Goal: Task Accomplishment & Management: Manage account settings

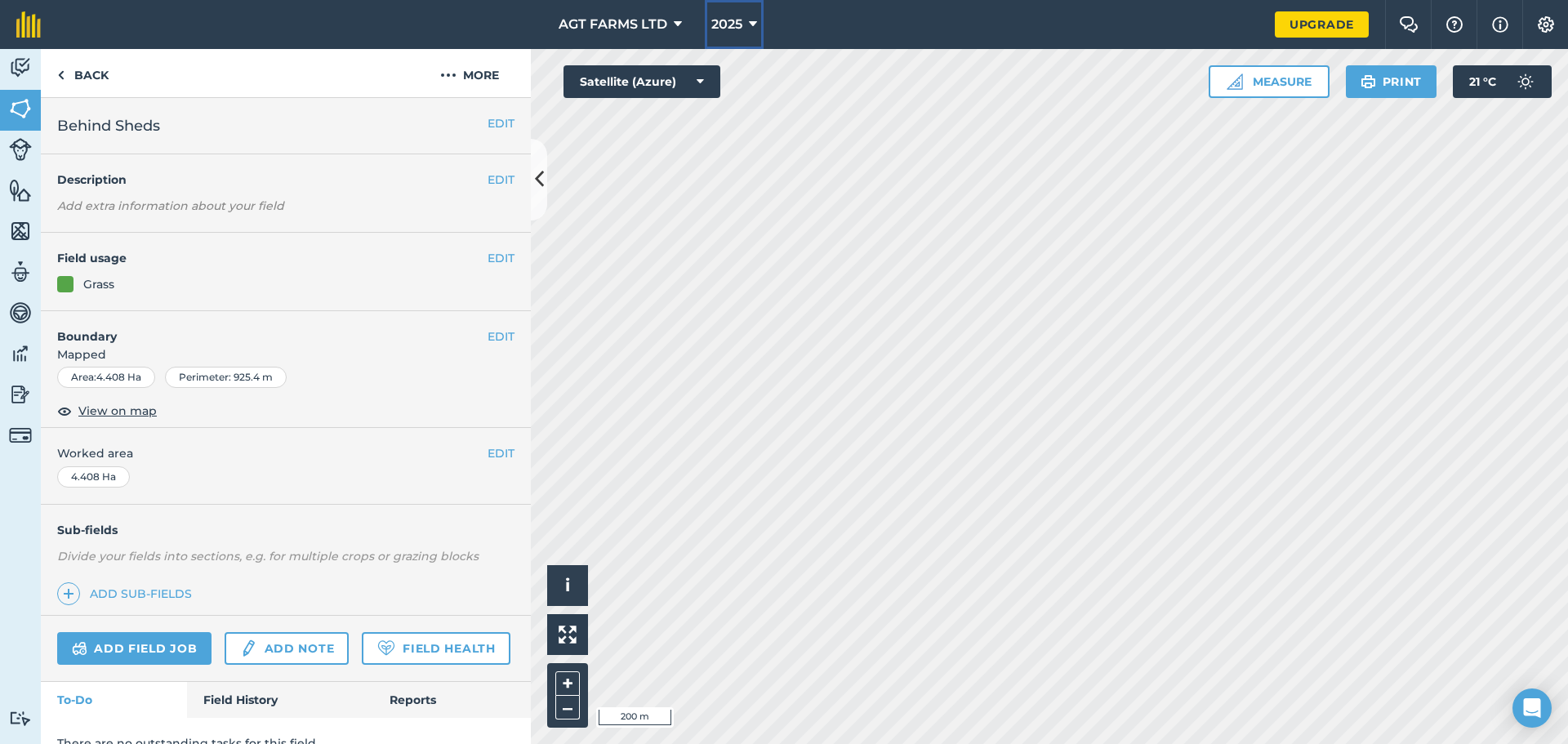
click at [750, 15] on icon at bounding box center [753, 24] width 9 height 20
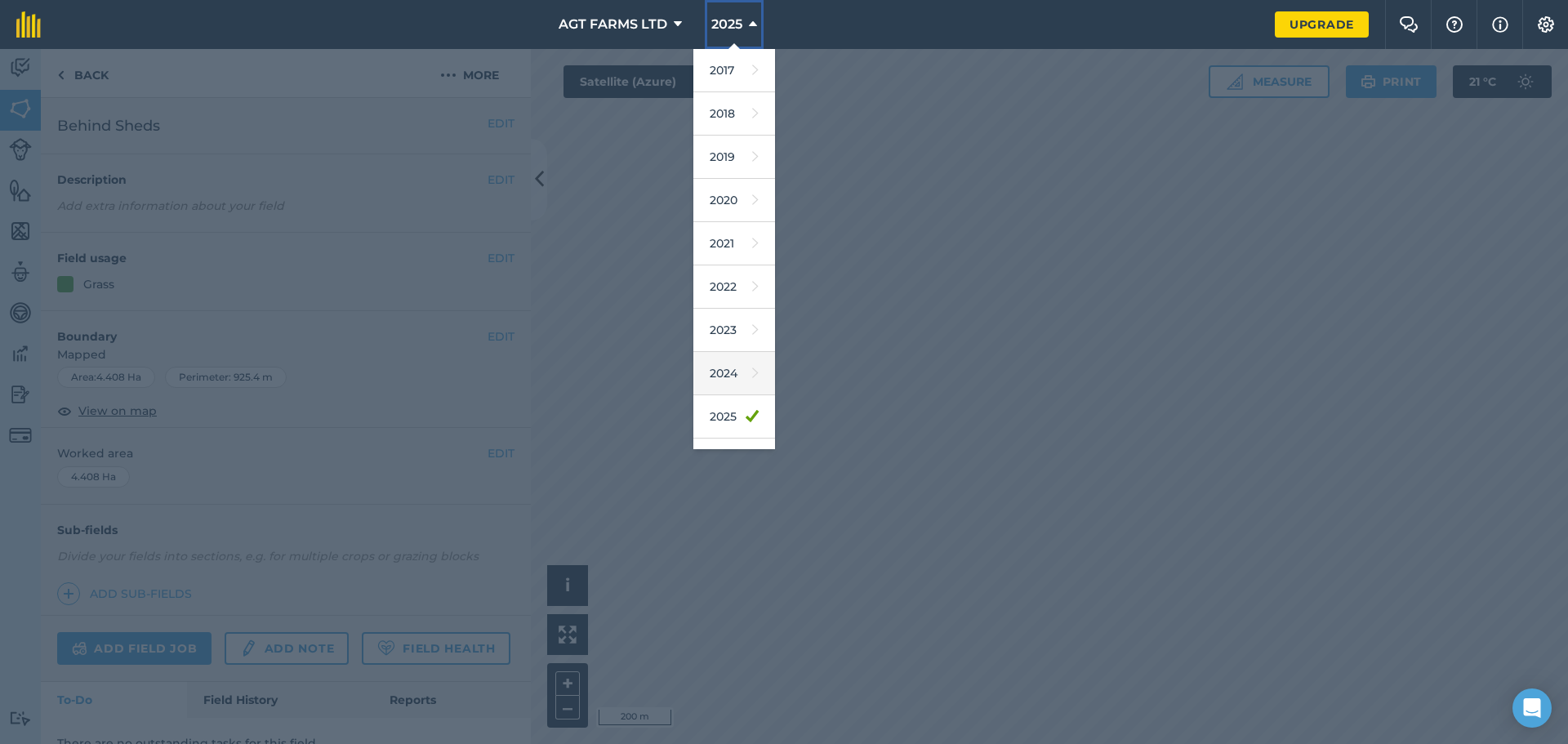
scroll to position [76, 0]
click at [731, 374] on link "2026" at bounding box center [734, 384] width 82 height 43
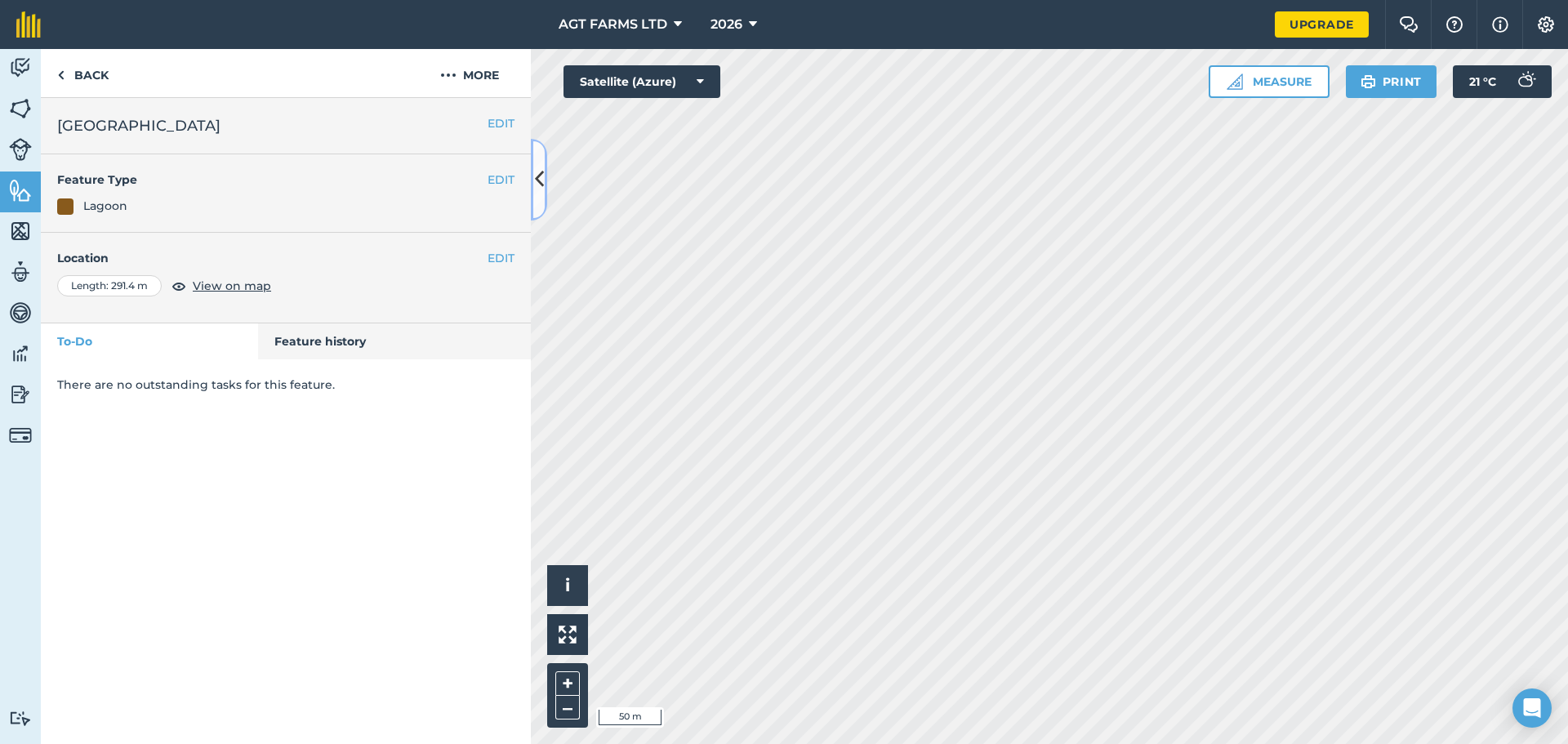
click at [531, 186] on button at bounding box center [538, 179] width 16 height 82
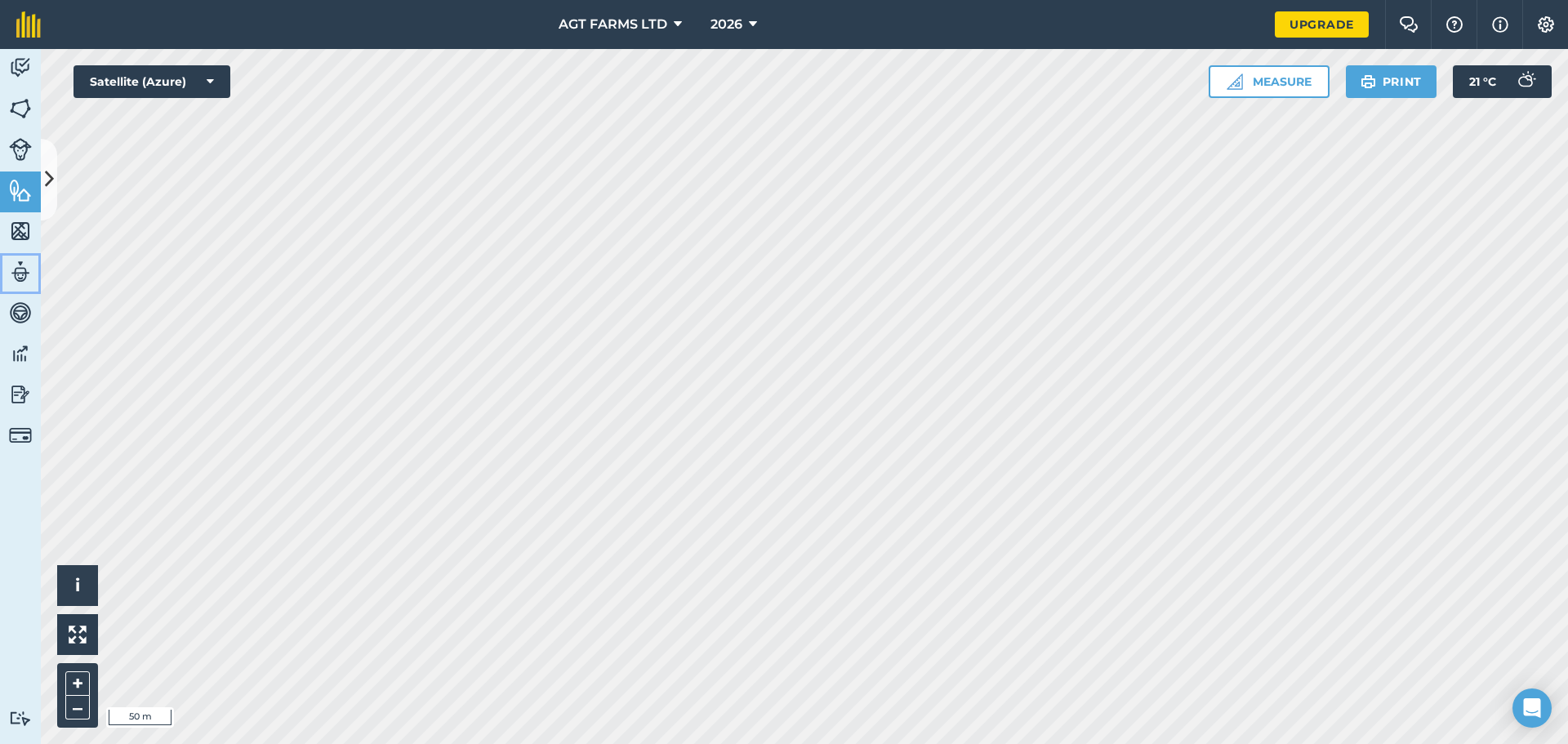
click at [29, 272] on img at bounding box center [20, 272] width 23 height 25
click at [14, 265] on img at bounding box center [20, 272] width 23 height 25
click at [1494, 27] on img at bounding box center [1499, 24] width 16 height 20
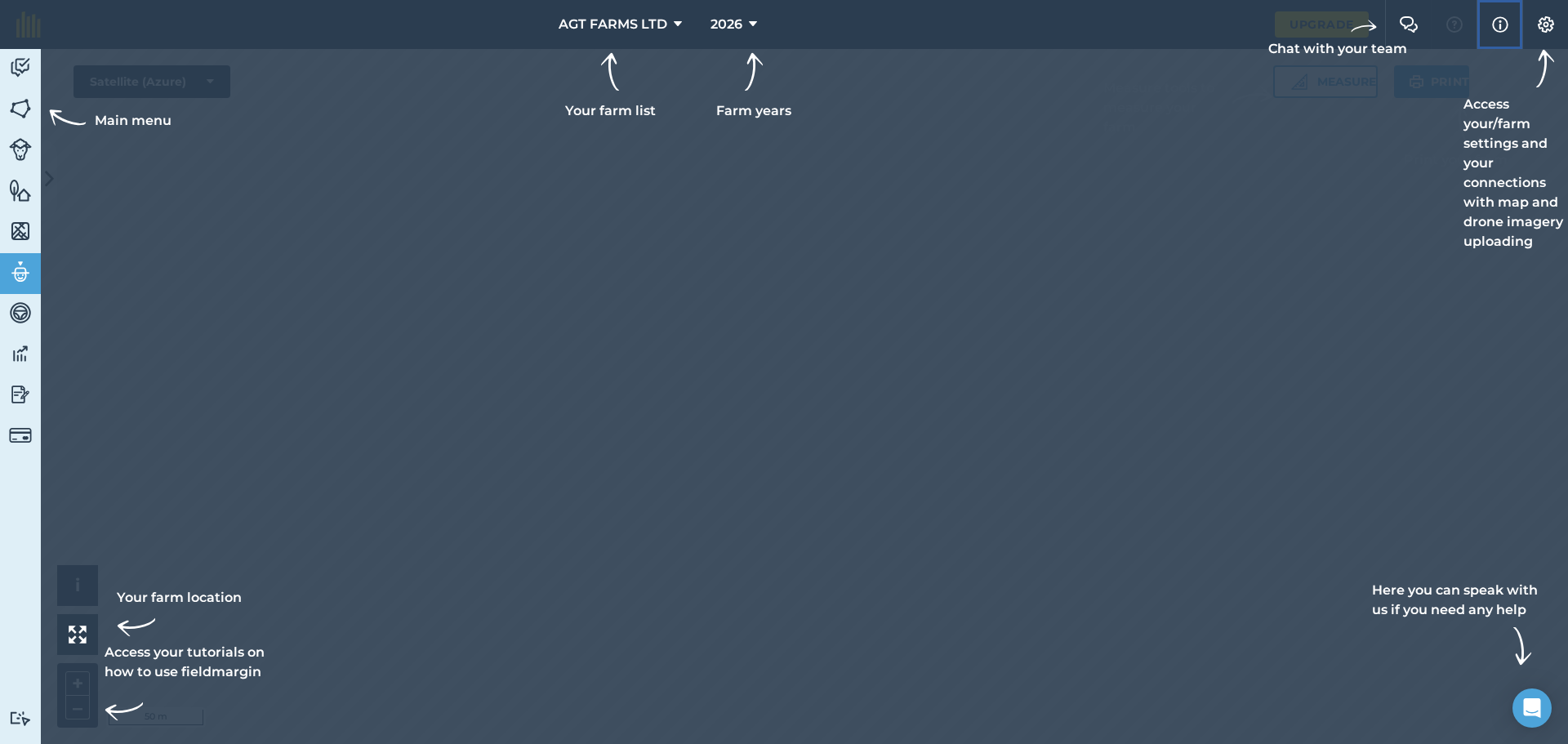
click at [1494, 27] on img at bounding box center [1499, 24] width 16 height 20
click at [1555, 25] on button "Settings" at bounding box center [1544, 24] width 45 height 49
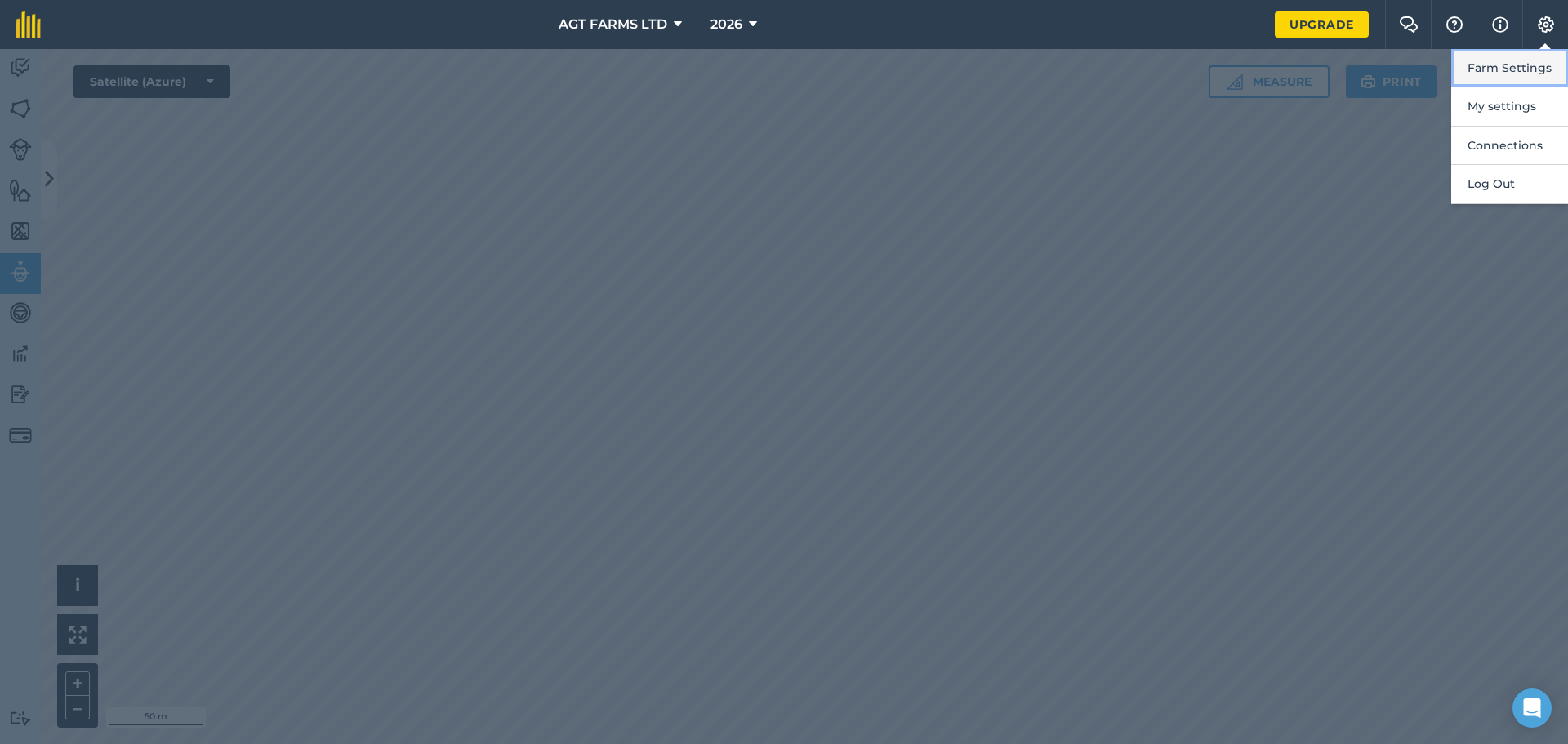
click at [1513, 75] on button "Farm Settings" at bounding box center [1509, 68] width 117 height 39
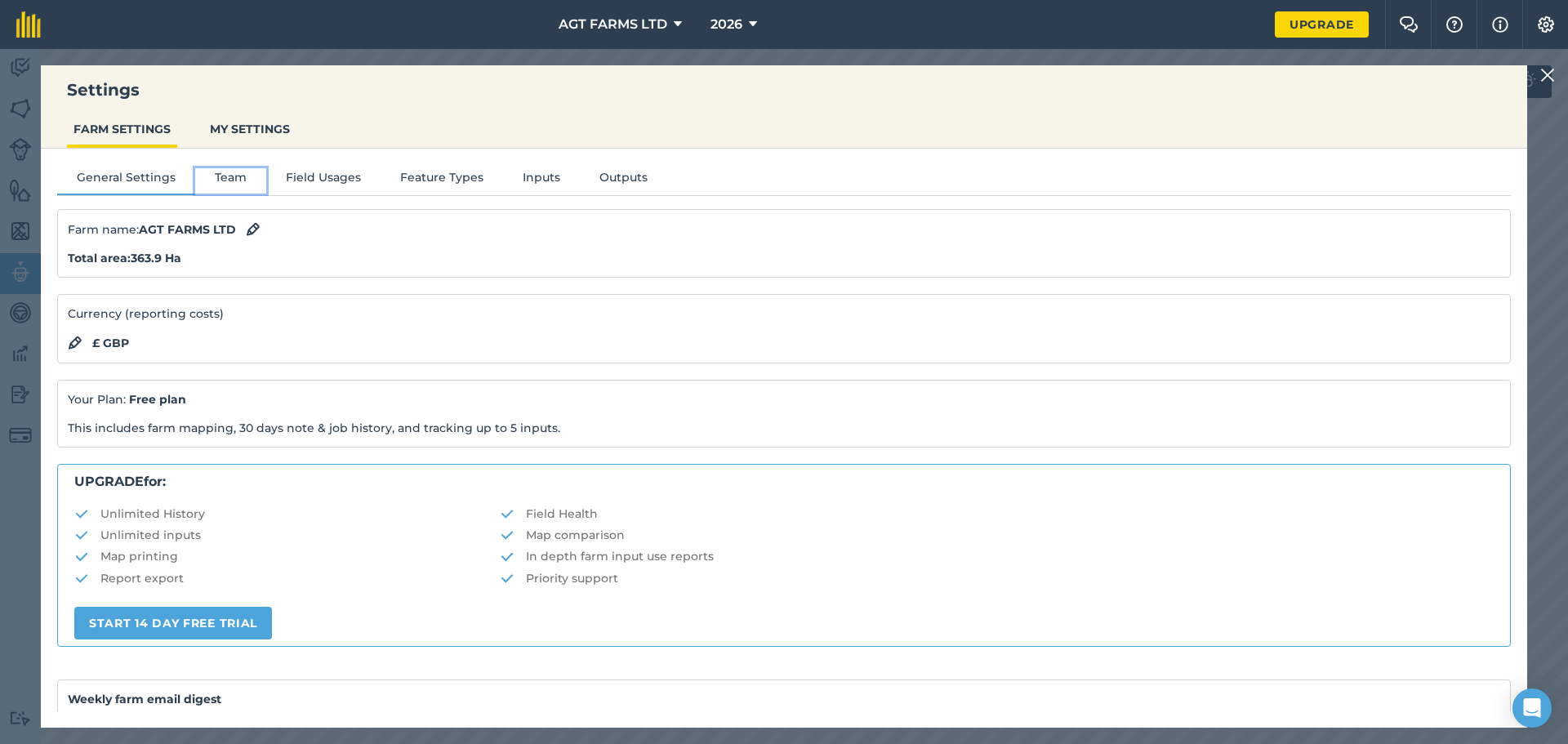
click at [250, 169] on button "Team" at bounding box center [230, 180] width 71 height 25
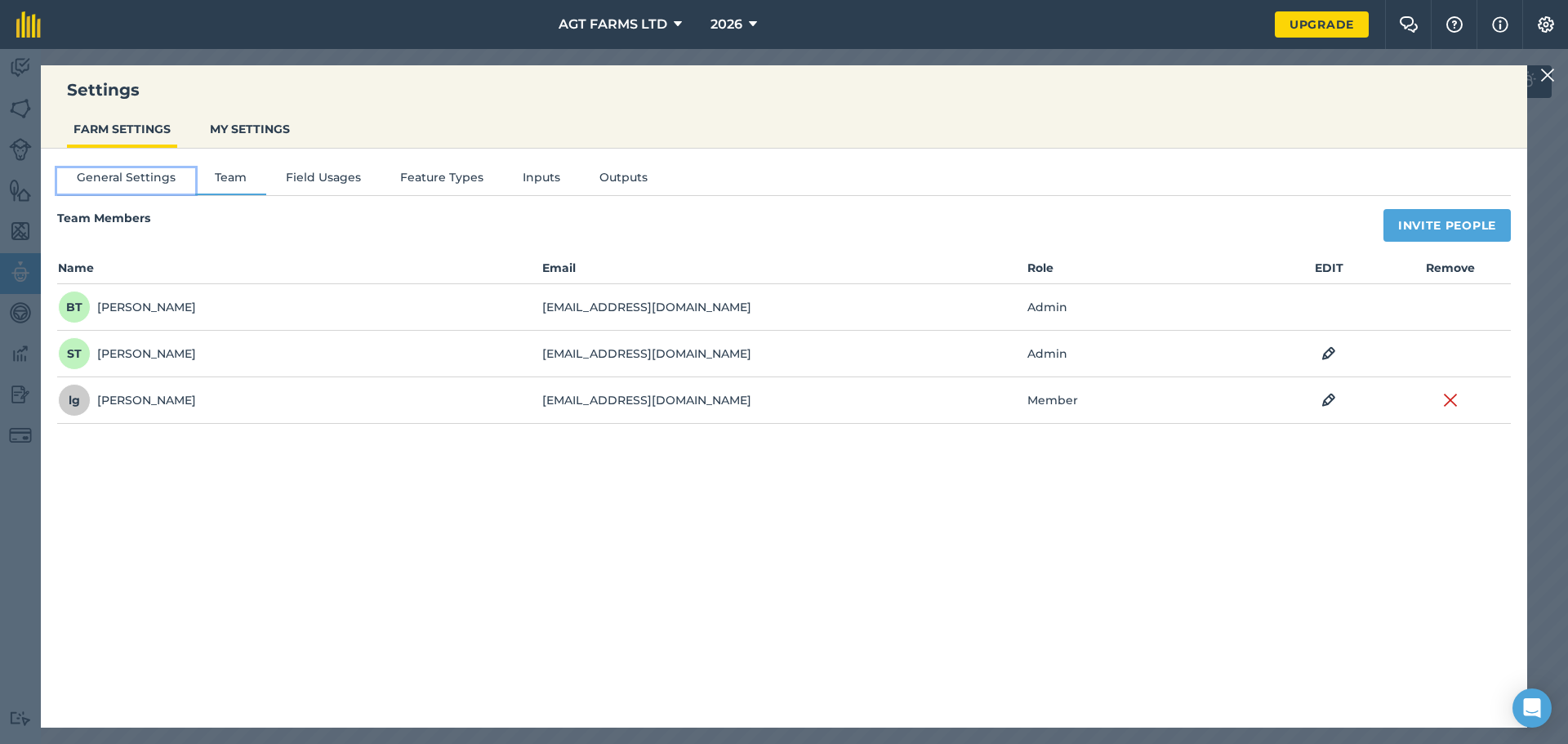
click at [133, 178] on button "General Settings" at bounding box center [126, 180] width 138 height 25
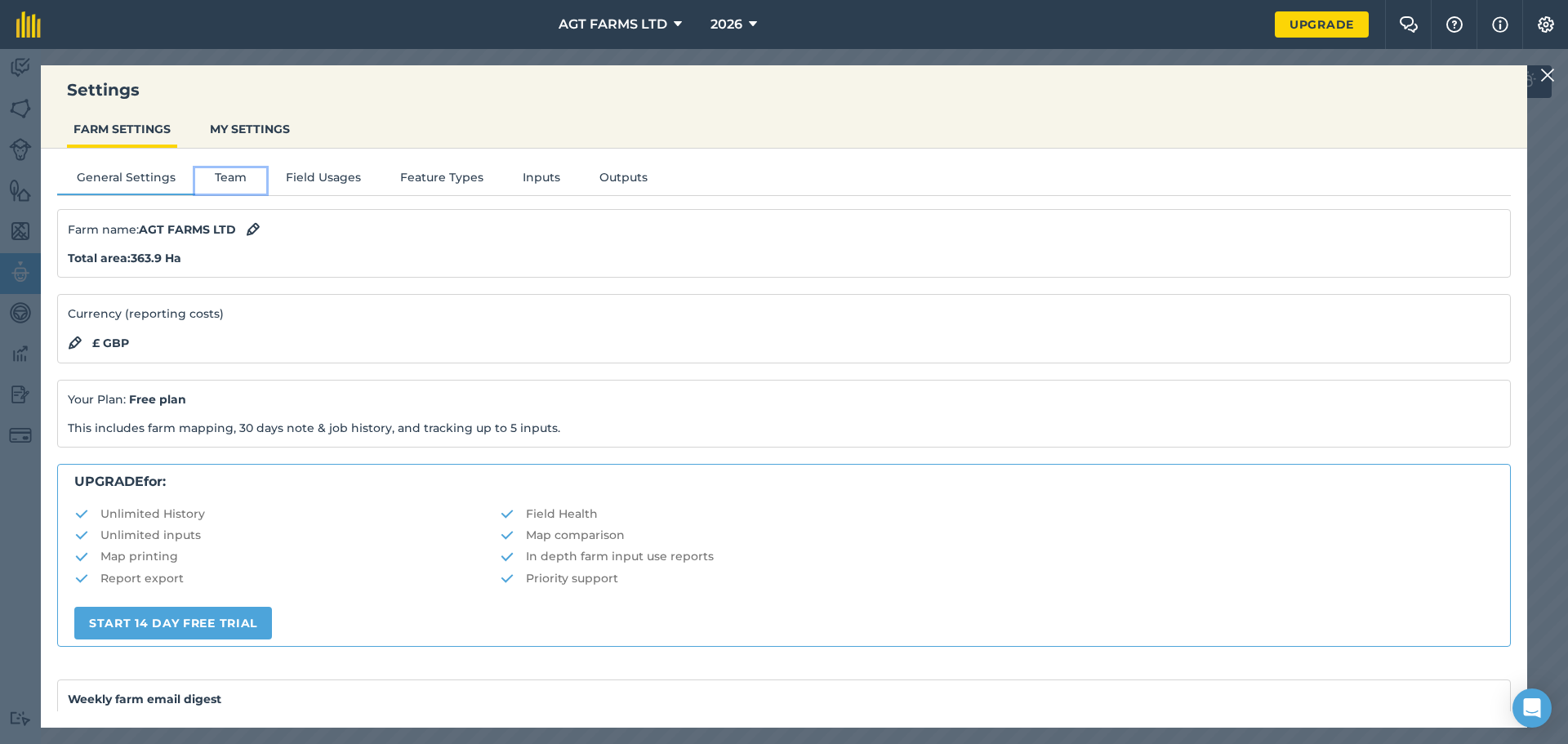
click at [248, 178] on button "Team" at bounding box center [230, 180] width 71 height 25
